Goal: Use online tool/utility: Use online tool/utility

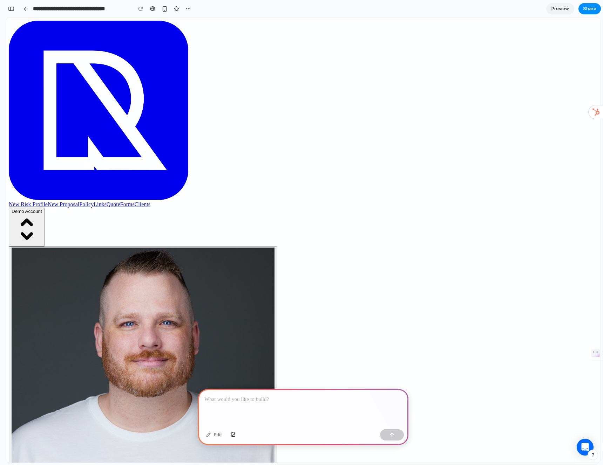
click at [288, 404] on div at bounding box center [303, 407] width 210 height 37
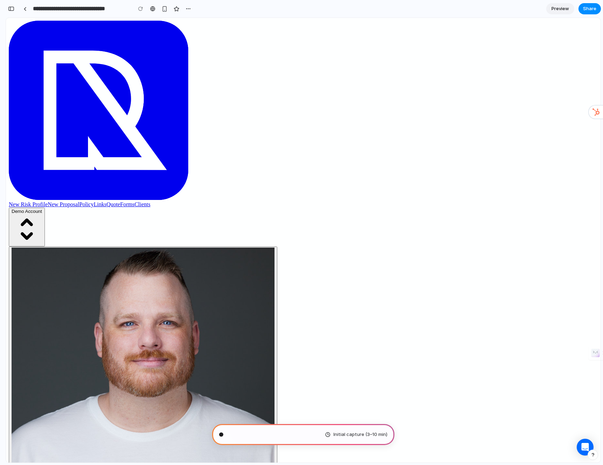
scroll to position [52, 0]
type input "**********"
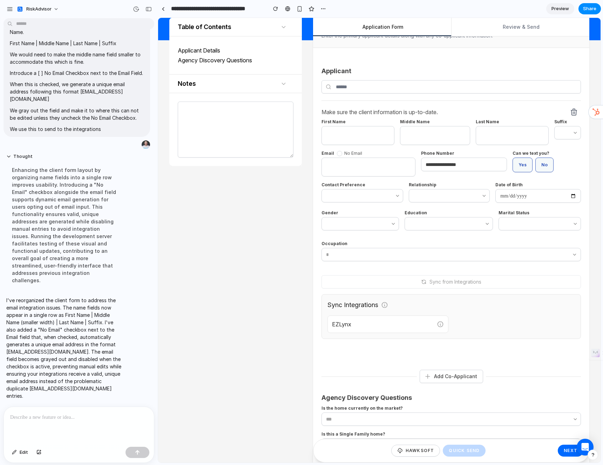
scroll to position [498, 0]
click at [338, 151] on div "No Email" at bounding box center [349, 154] width 25 height 6
click at [337, 152] on div at bounding box center [339, 154] width 5 height 5
click at [338, 152] on icon at bounding box center [340, 154] width 4 height 4
click at [346, 162] on input "Email" at bounding box center [368, 168] width 85 height 13
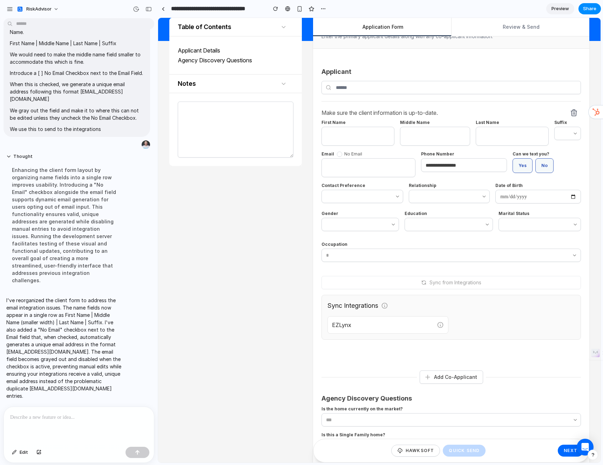
click at [360, 151] on div "Email No Email" at bounding box center [368, 164] width 94 height 26
